Goal: Navigation & Orientation: Find specific page/section

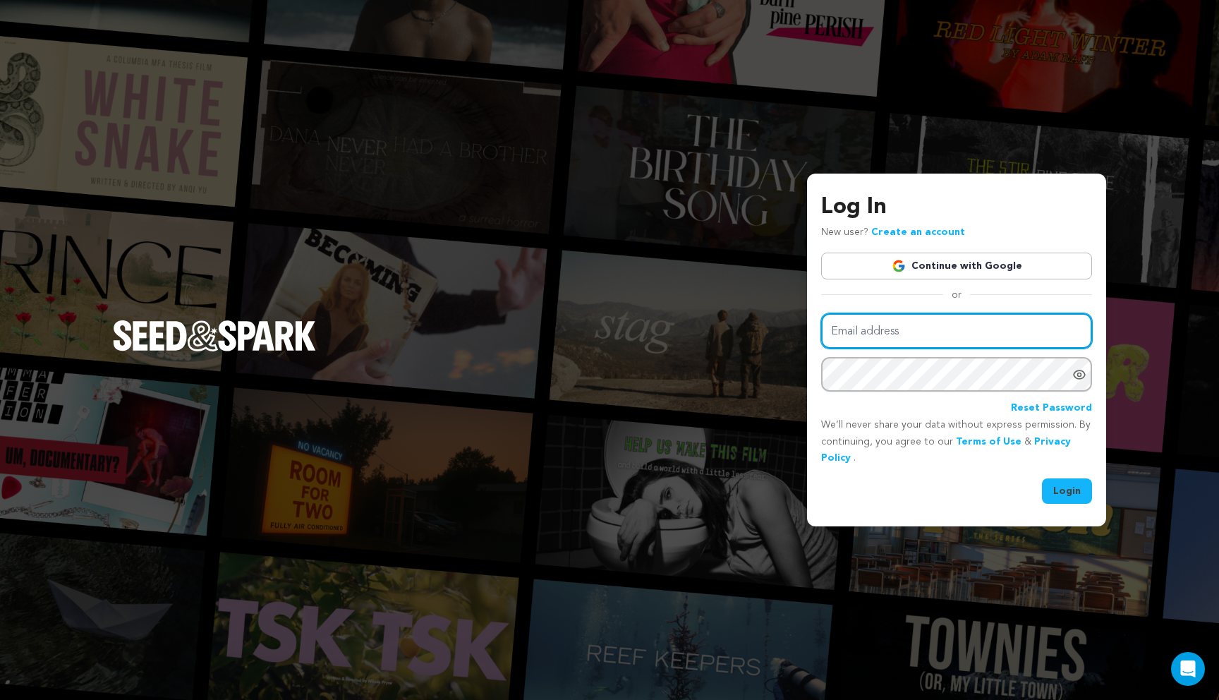
click at [888, 333] on input "Email address" at bounding box center [956, 331] width 271 height 36
type input "linneyeliza@gmail.com"
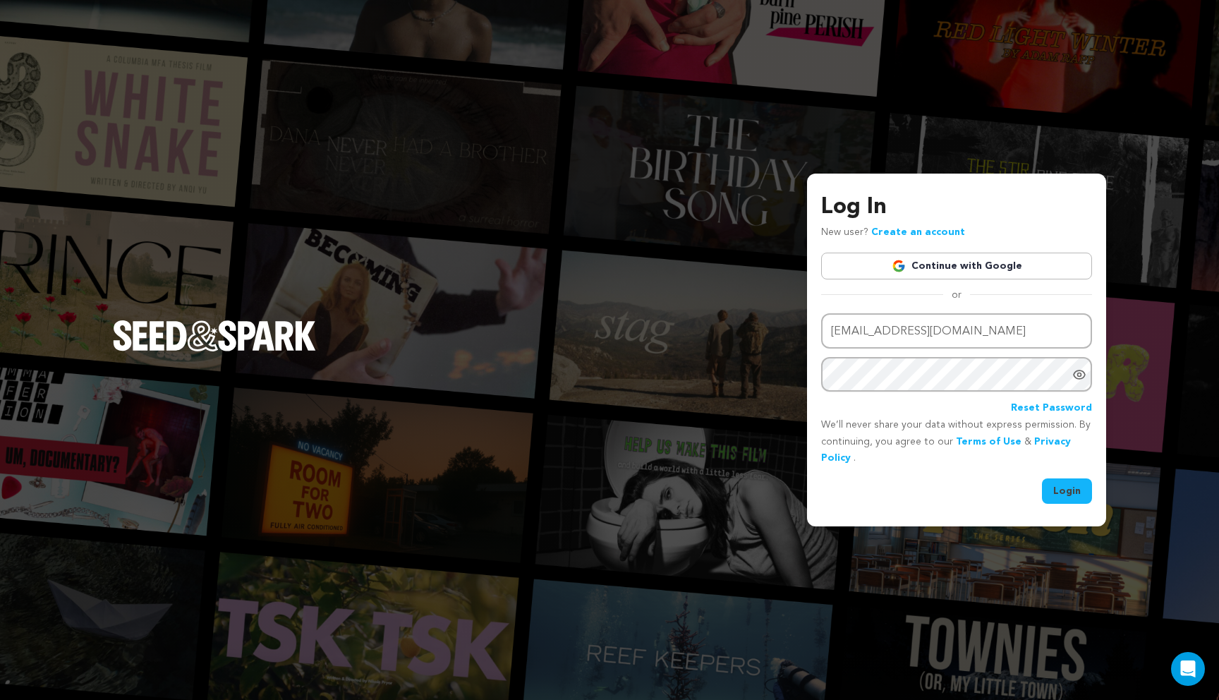
click at [1064, 497] on button "Login" at bounding box center [1067, 490] width 50 height 25
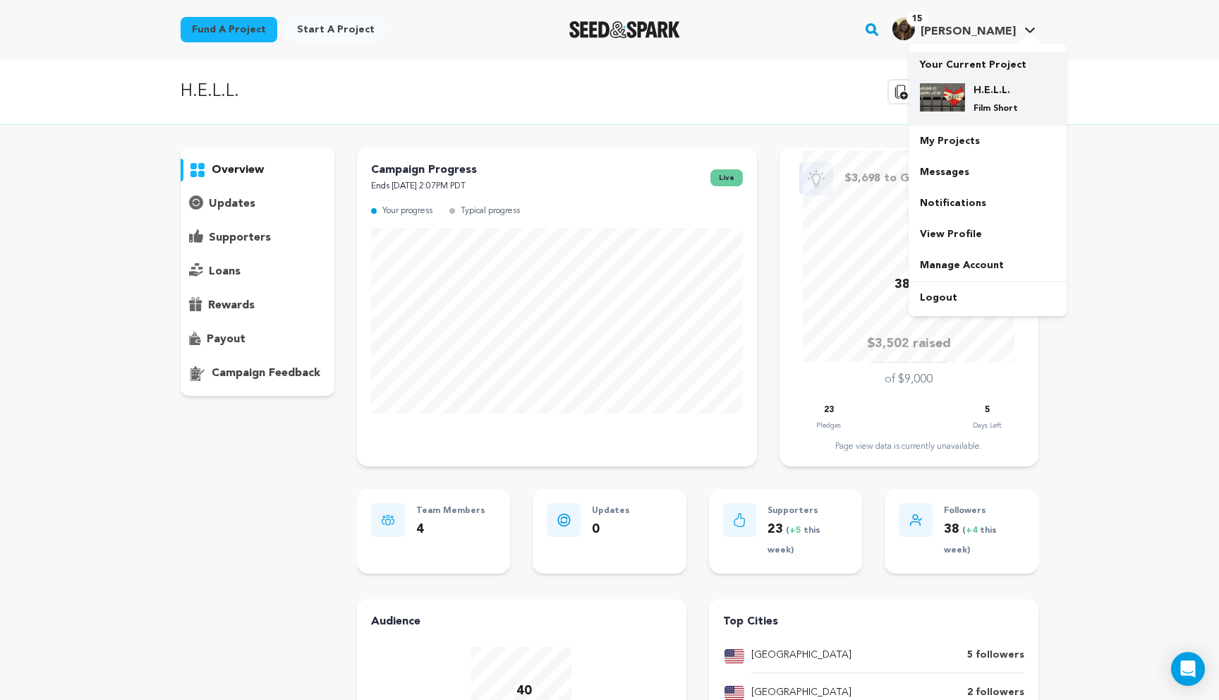
click at [952, 107] on img at bounding box center [942, 97] width 45 height 28
click at [948, 135] on link "My Projects" at bounding box center [988, 141] width 158 height 31
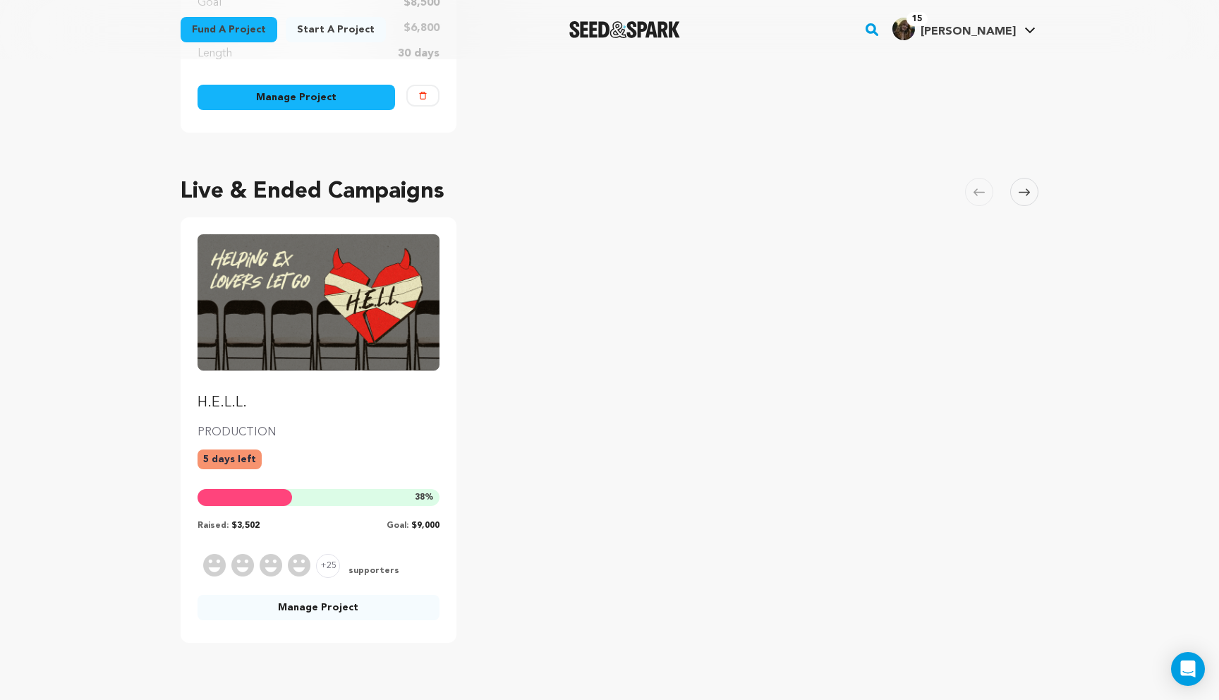
scroll to position [455, 0]
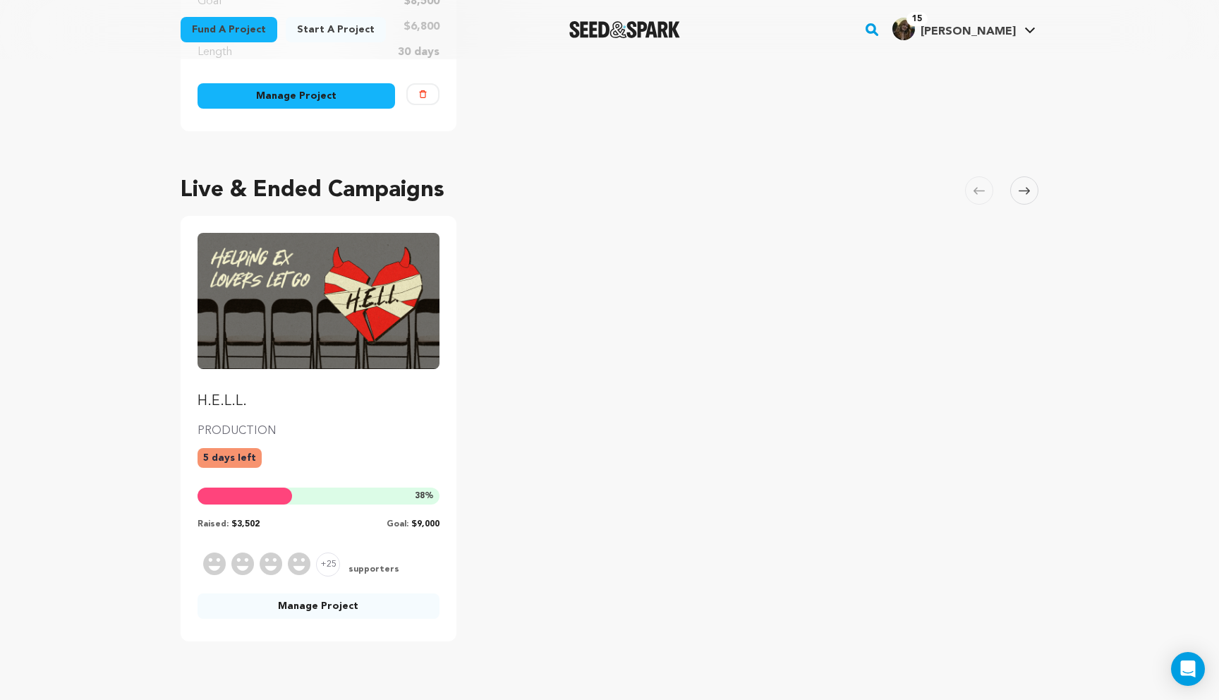
click at [329, 330] on img "Fund H.E.L.L." at bounding box center [319, 300] width 242 height 135
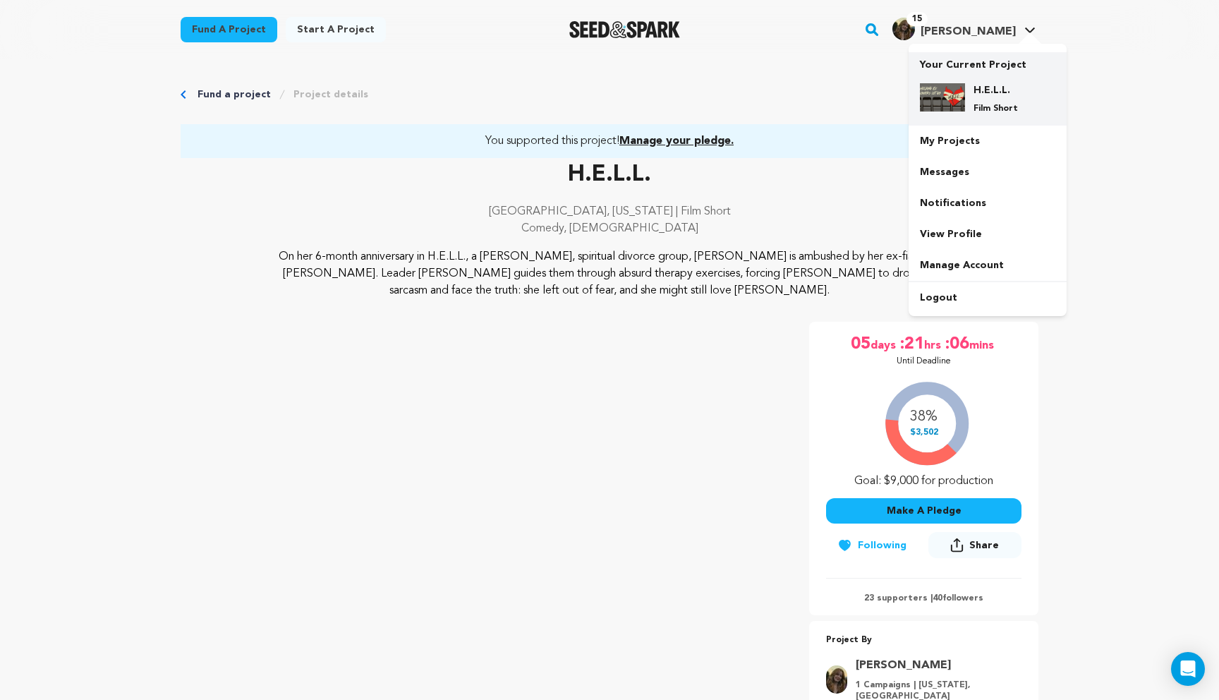
click at [940, 114] on div "H.E.L.L. Film Short" at bounding box center [987, 99] width 135 height 54
